Goal: Entertainment & Leisure: Consume media (video, audio)

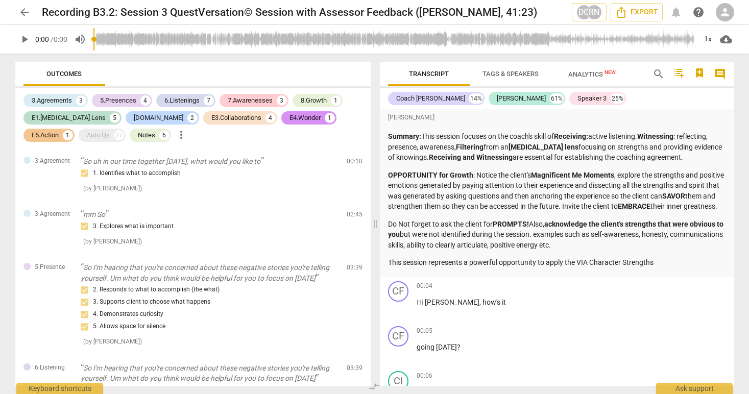
click at [23, 37] on span "play_arrow" at bounding box center [24, 39] width 12 height 12
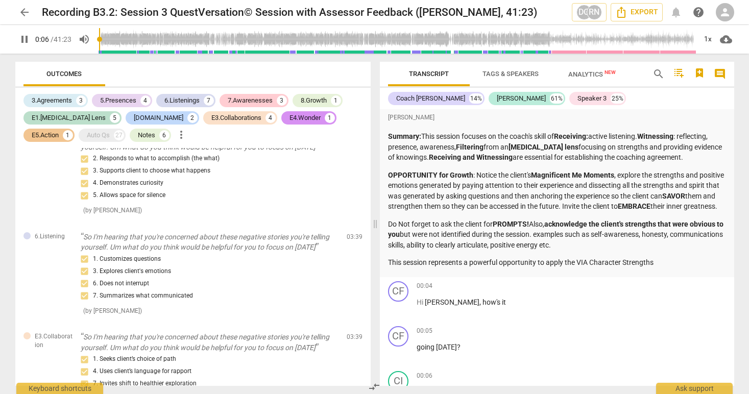
scroll to position [286, 0]
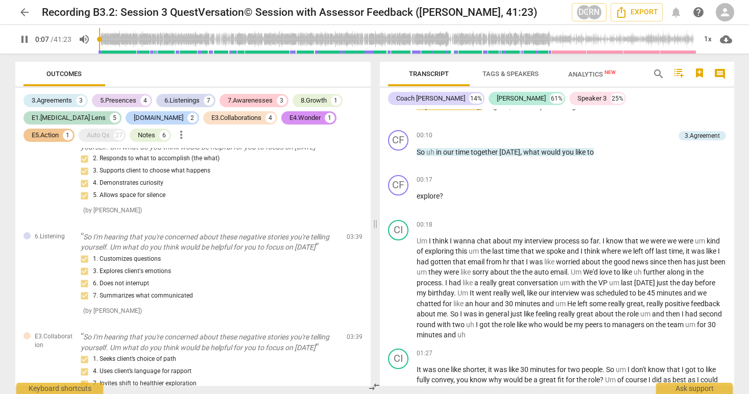
click at [24, 39] on span "pause" at bounding box center [24, 39] width 12 height 12
type input "8"
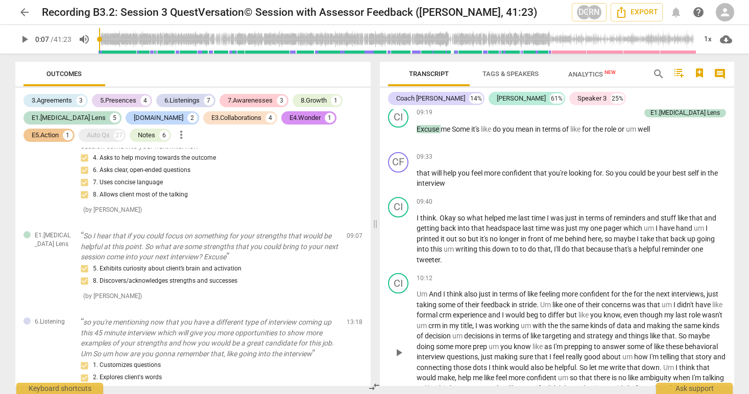
scroll to position [1893, 0]
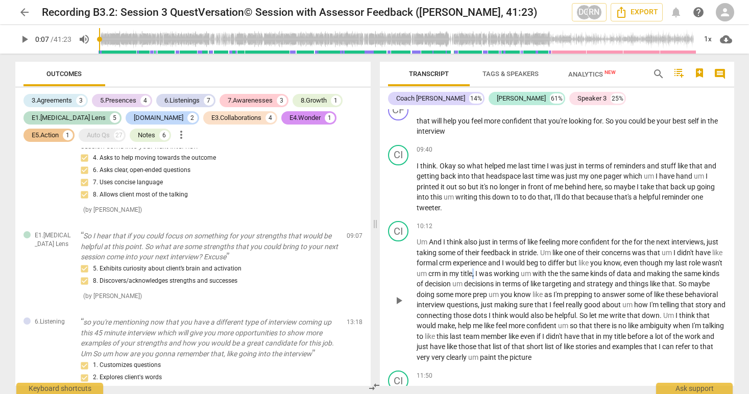
click at [475, 270] on span "," at bounding box center [473, 274] width 3 height 8
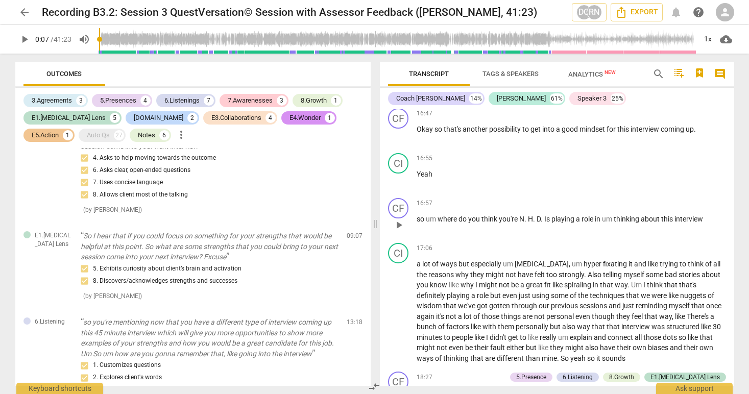
scroll to position [2832, 0]
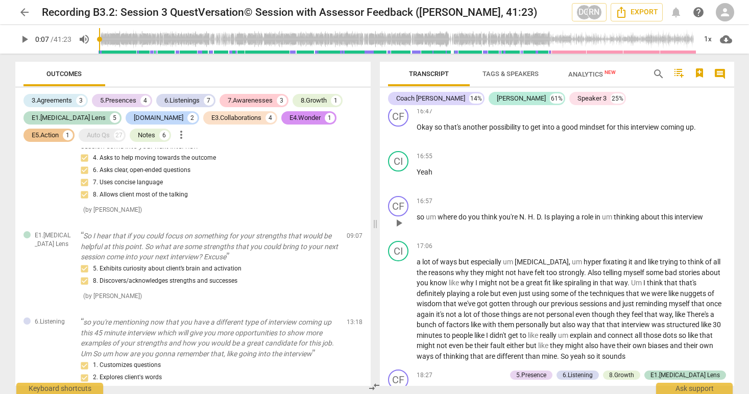
click at [414, 196] on div "CF play_arrow pause" at bounding box center [402, 214] width 29 height 37
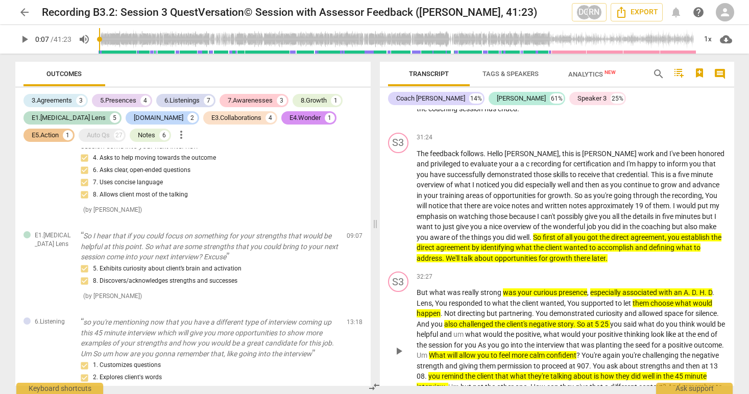
scroll to position [5354, 0]
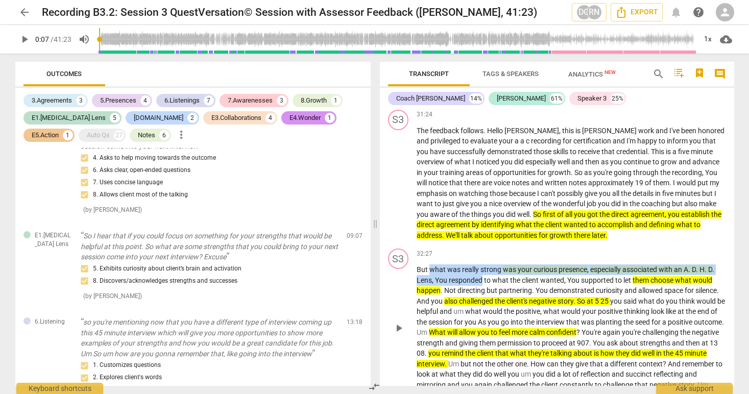
drag, startPoint x: 430, startPoint y: 228, endPoint x: 484, endPoint y: 232, distance: 53.3
click at [482, 265] on p "But what was really strong was your curious presence , especially associated wi…" at bounding box center [571, 328] width 309 height 126
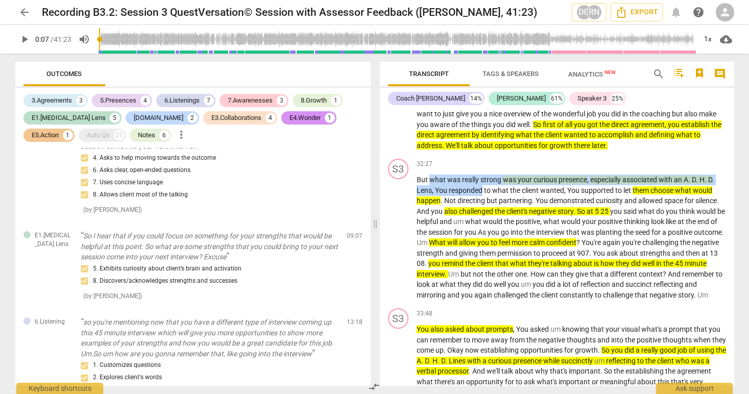
scroll to position [5486, 0]
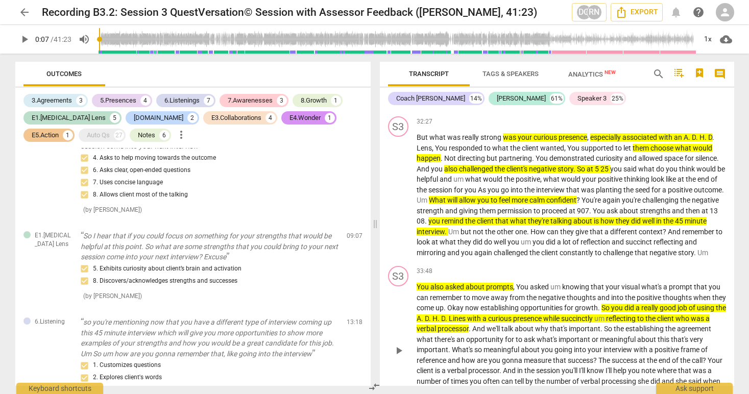
click at [420, 283] on span "You" at bounding box center [424, 287] width 14 height 8
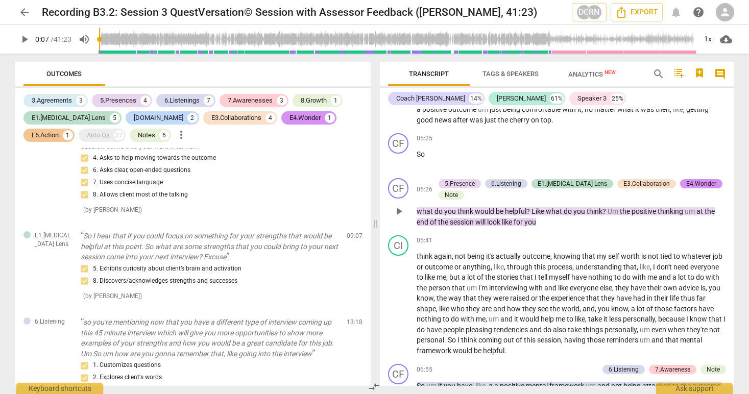
scroll to position [1239, 0]
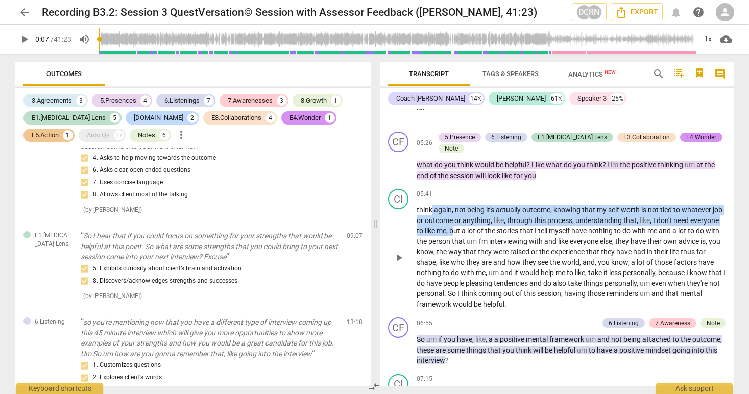
drag, startPoint x: 430, startPoint y: 198, endPoint x: 486, endPoint y: 214, distance: 57.5
click at [486, 214] on p "think again , not being it's actually outcome , knowing that my self worth is n…" at bounding box center [571, 257] width 309 height 105
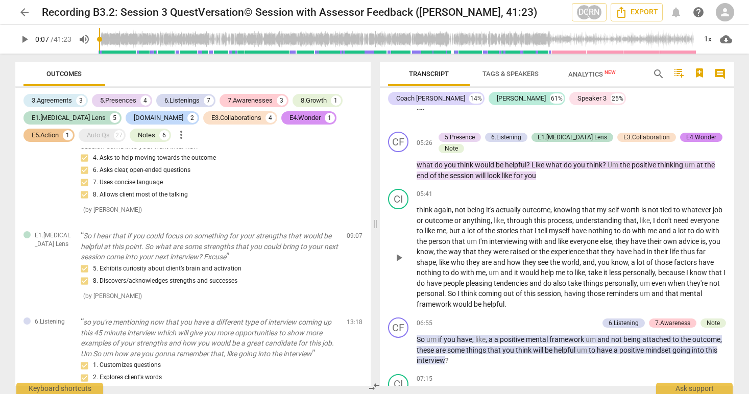
click at [437, 248] on span "," at bounding box center [435, 252] width 3 height 8
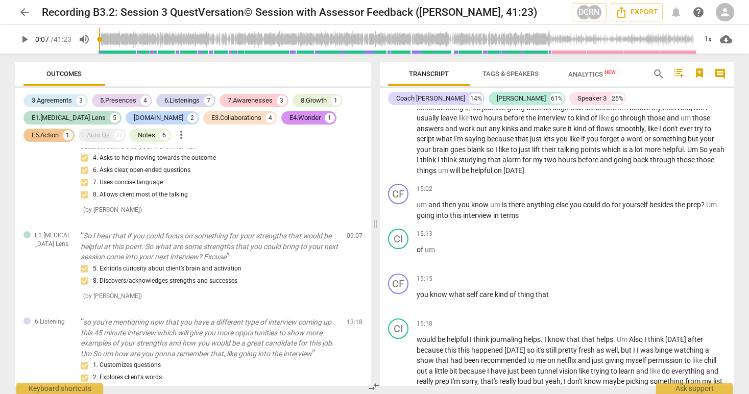
scroll to position [2543, 0]
